Goal: Transaction & Acquisition: Purchase product/service

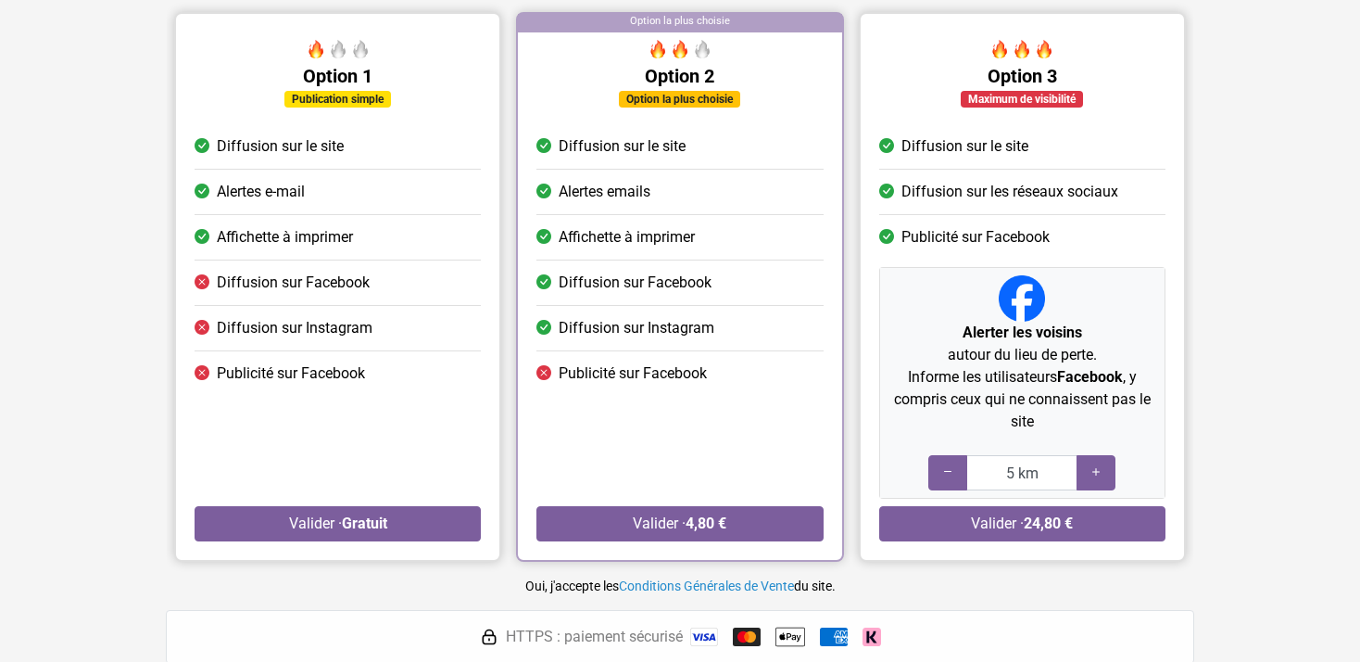
scroll to position [195, 0]
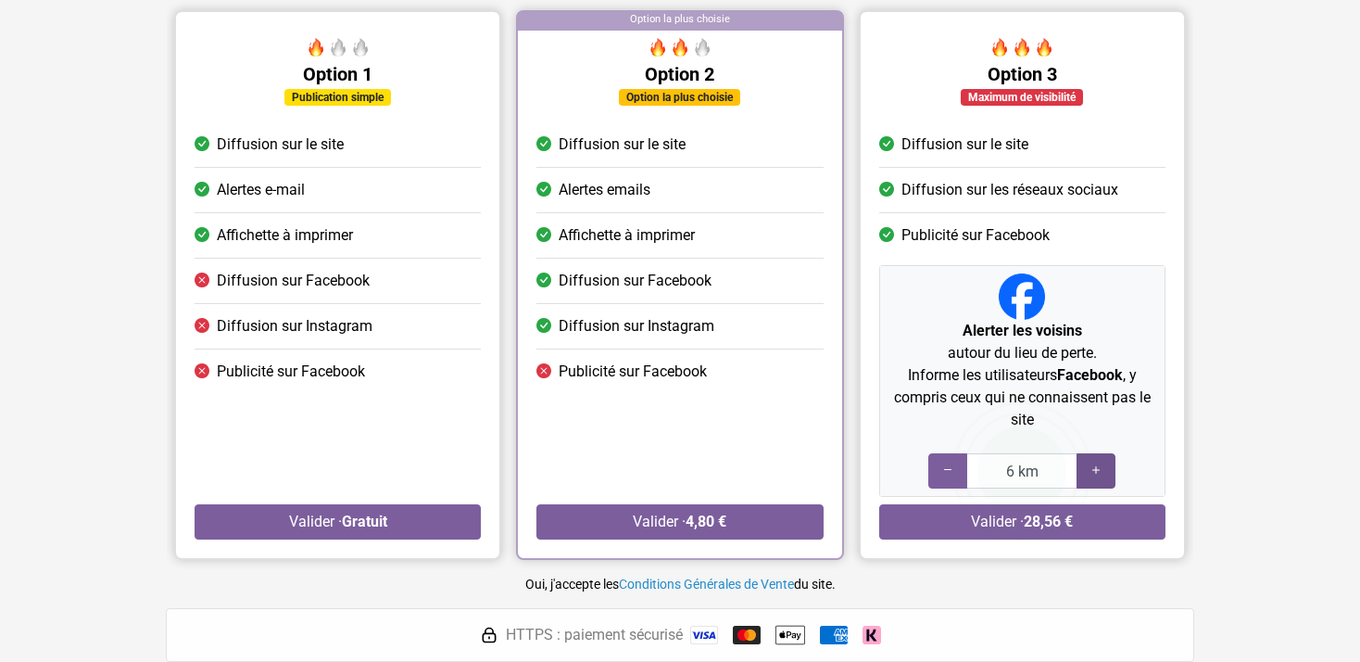
click at [1089, 473] on icon at bounding box center [1096, 470] width 15 height 18
click at [942, 468] on icon at bounding box center [947, 470] width 15 height 18
click at [1093, 469] on icon at bounding box center [1096, 470] width 15 height 18
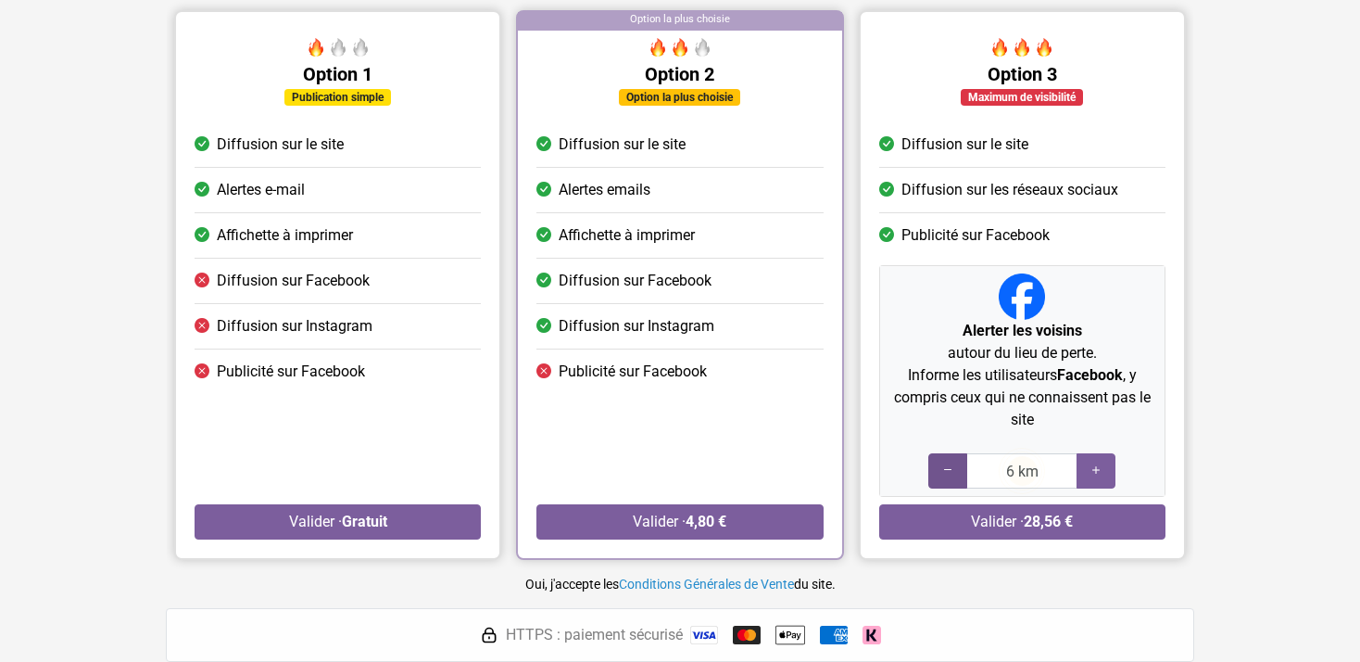
click at [937, 470] on div at bounding box center [947, 470] width 39 height 35
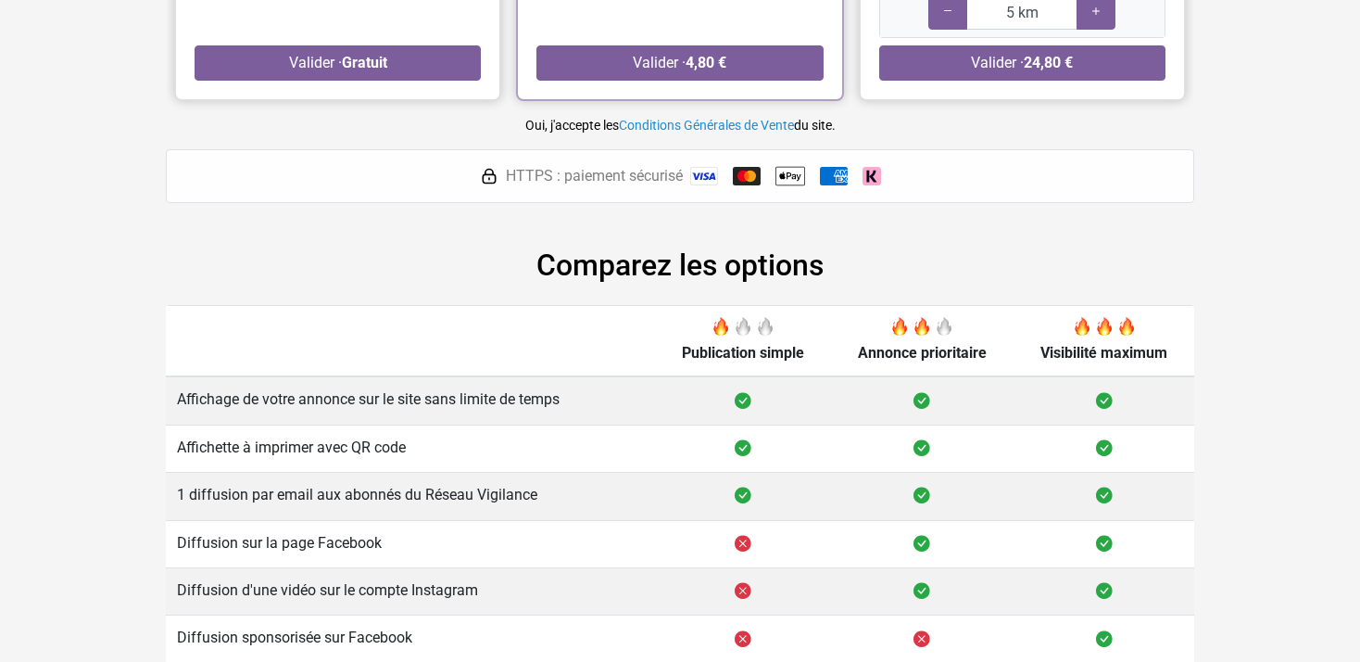
scroll to position [700, 0]
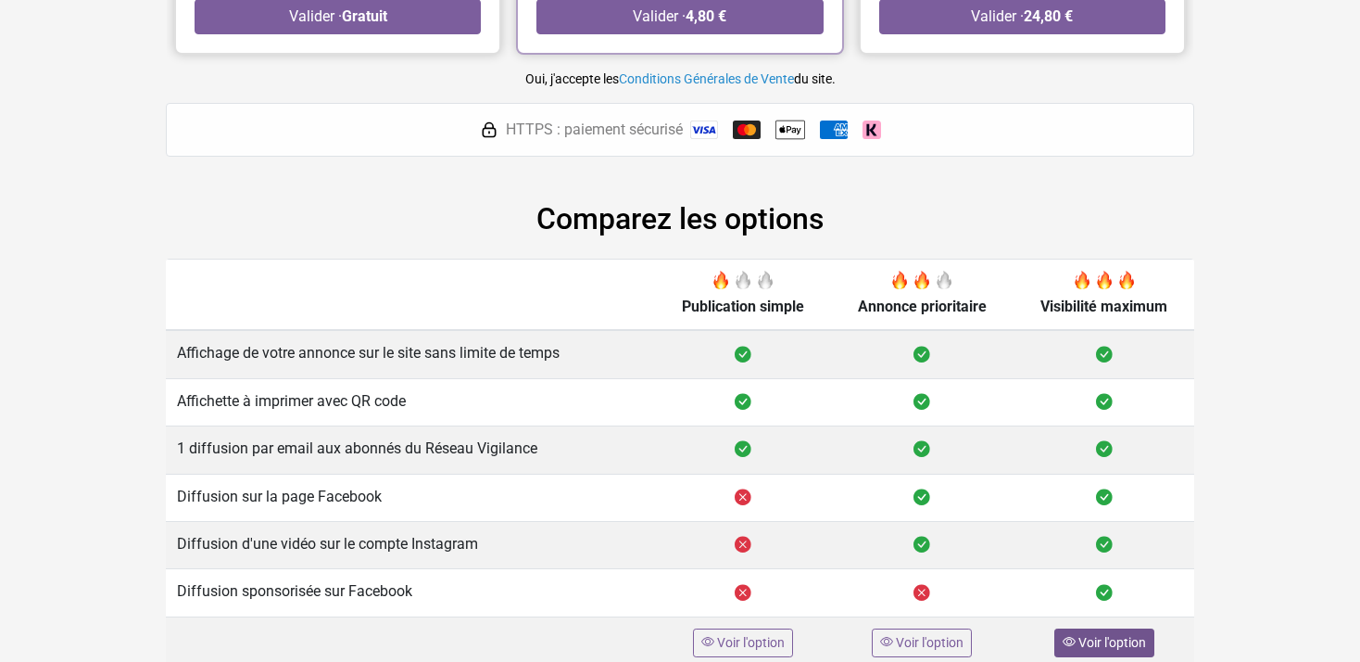
click at [1110, 637] on span "Voir l'option" at bounding box center [1112, 642] width 68 height 15
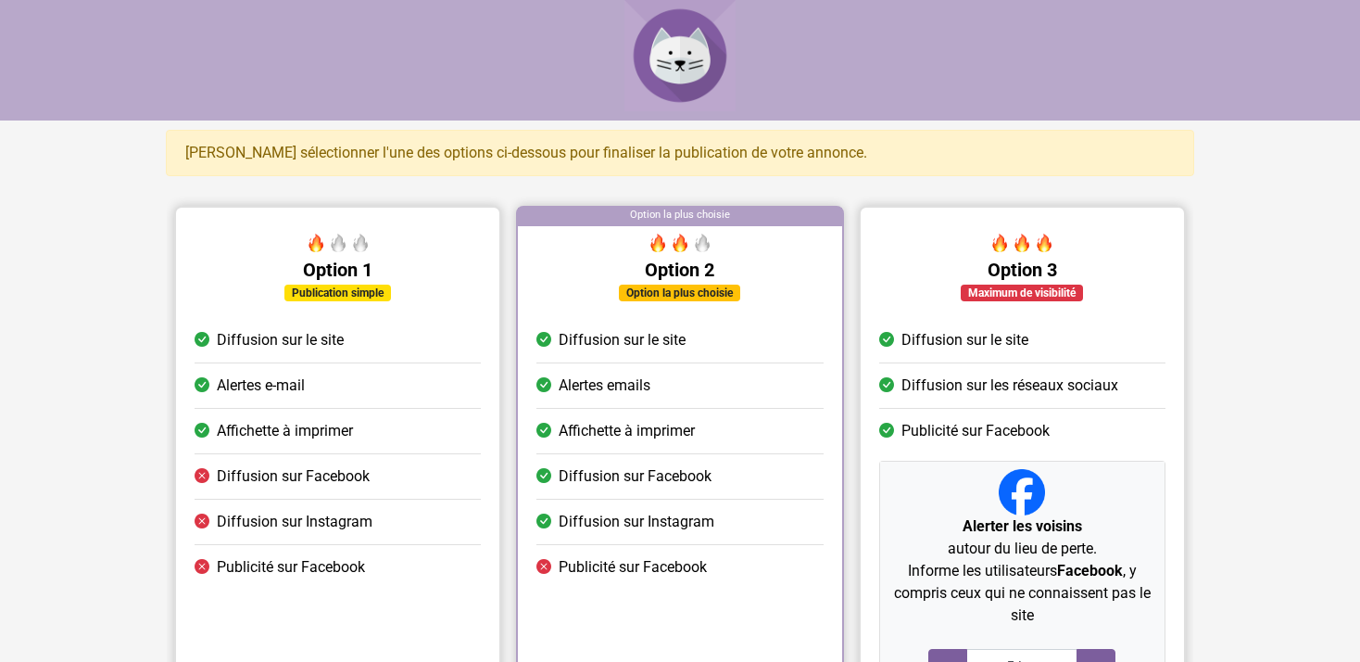
scroll to position [195, 0]
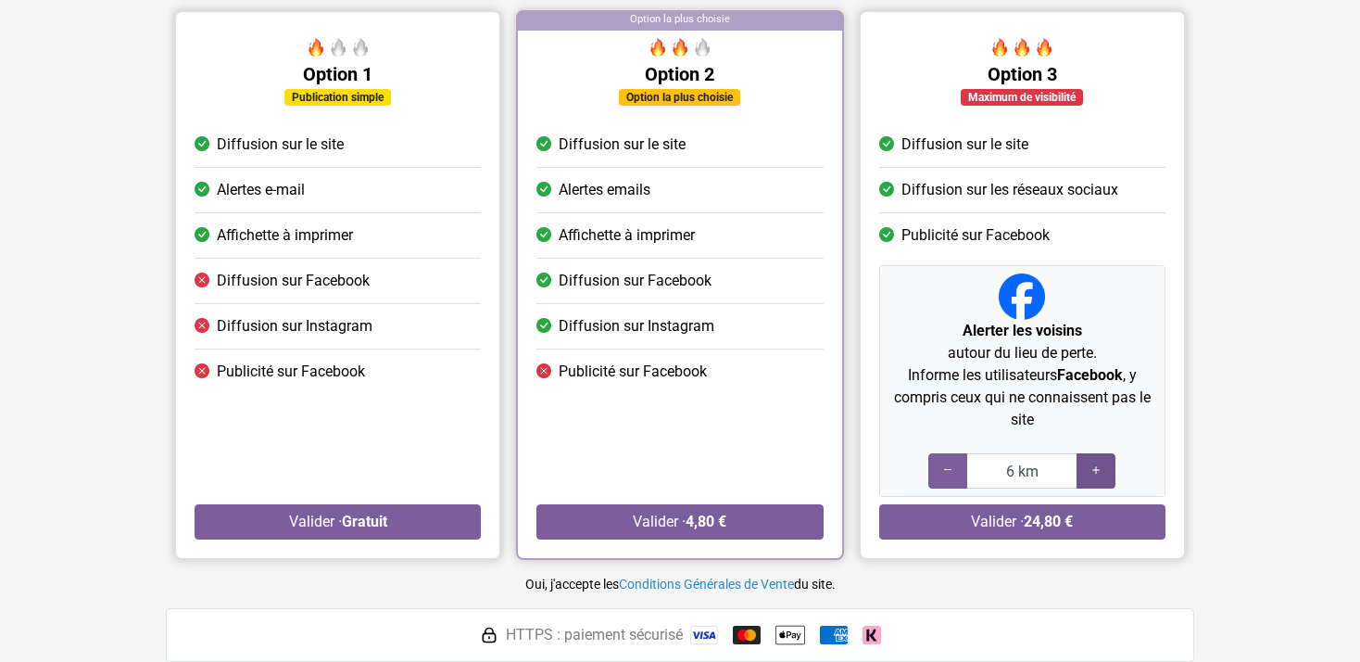
click at [1093, 473] on icon at bounding box center [1096, 470] width 15 height 18
type input "8 km"
click at [1093, 473] on icon at bounding box center [1096, 470] width 15 height 18
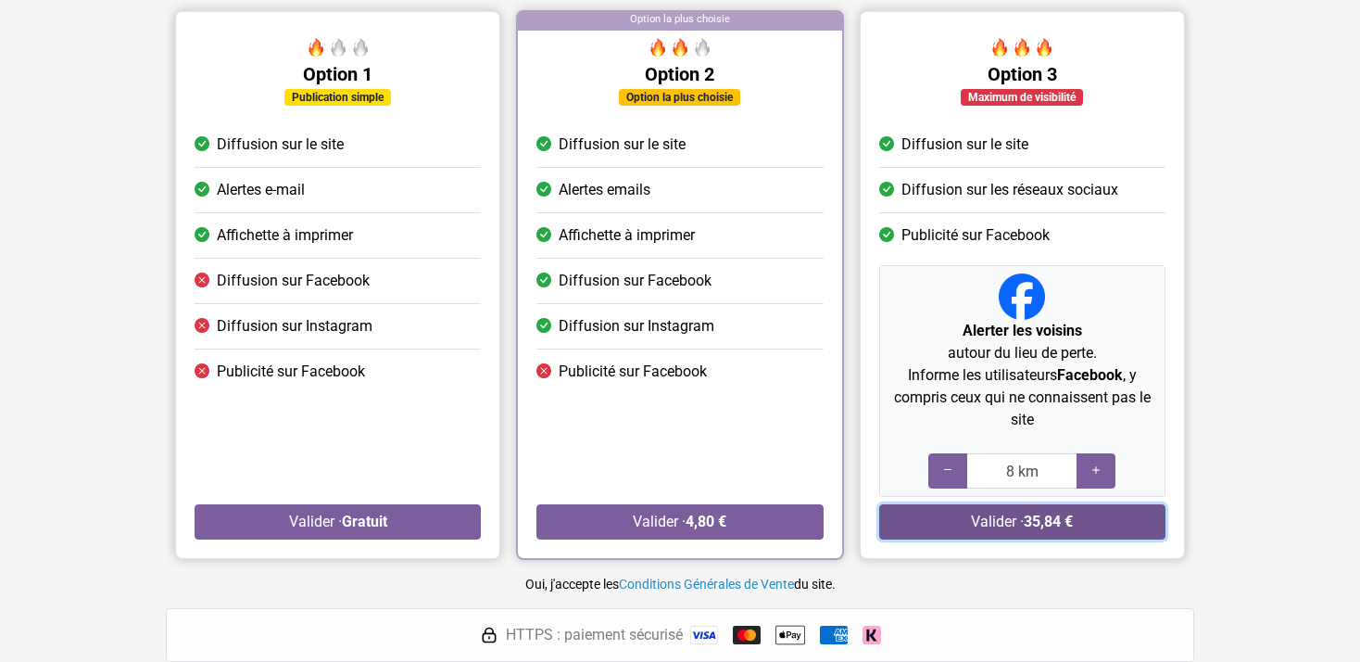
click at [1037, 520] on strong "35,84 €" at bounding box center [1048, 521] width 49 height 18
